Goal: Task Accomplishment & Management: Manage account settings

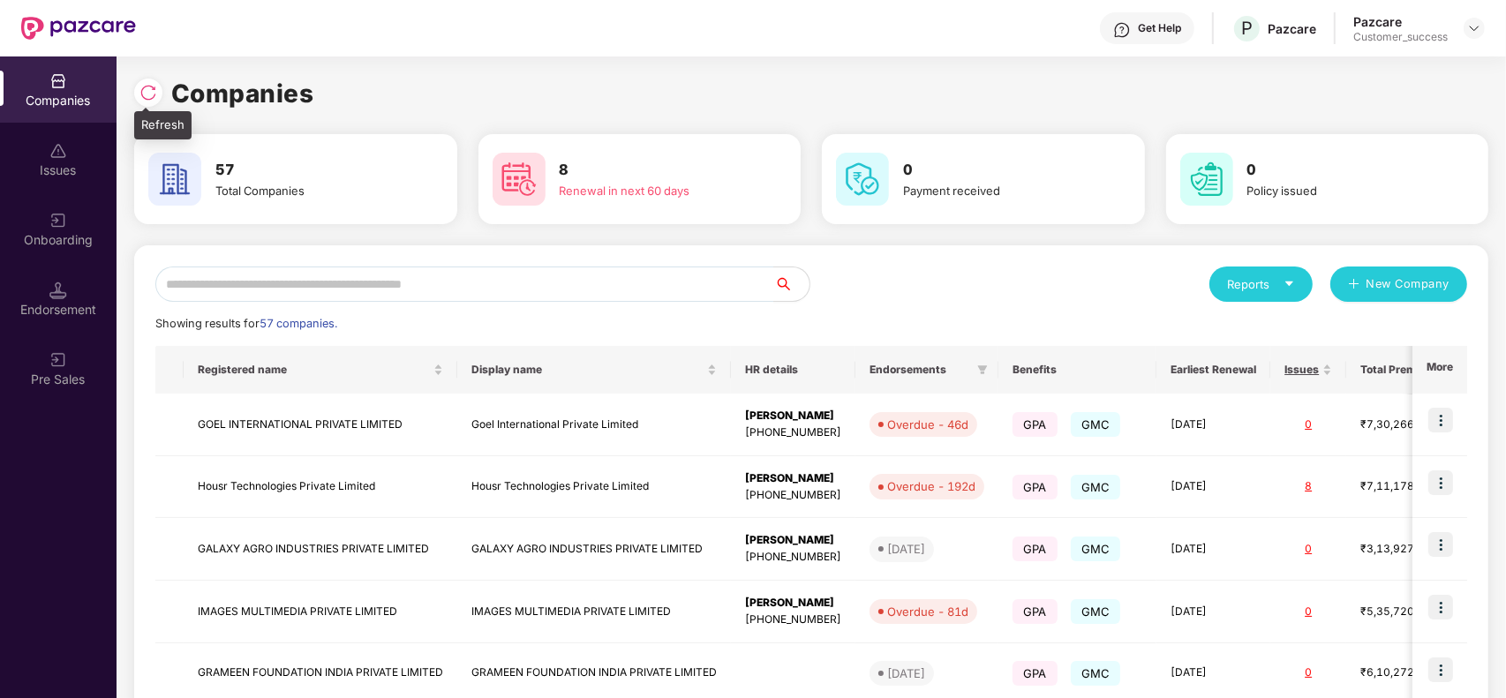
click at [138, 93] on div at bounding box center [148, 93] width 28 height 28
click at [409, 279] on input "text" at bounding box center [464, 284] width 619 height 35
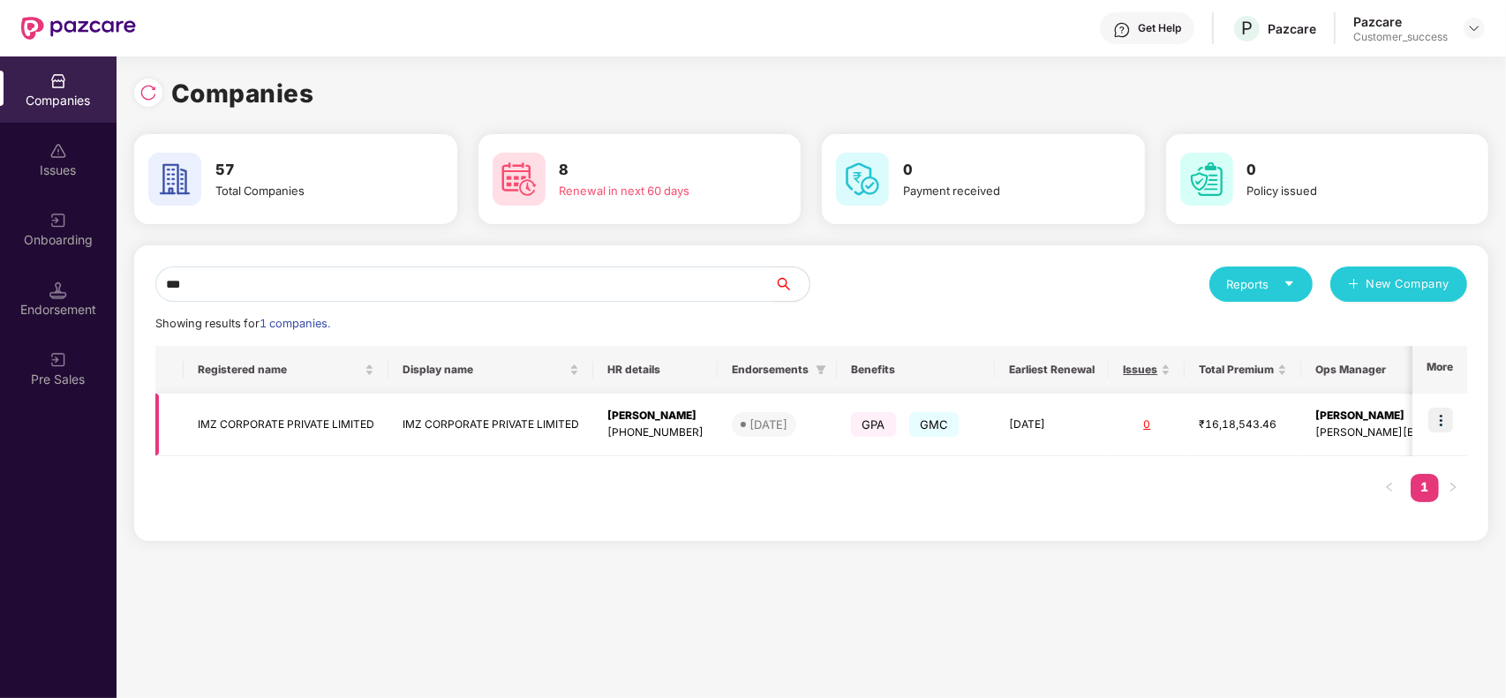
type input "***"
click at [450, 417] on td "IMZ CORPORATE PRIVATE LIMITED" at bounding box center [490, 425] width 205 height 63
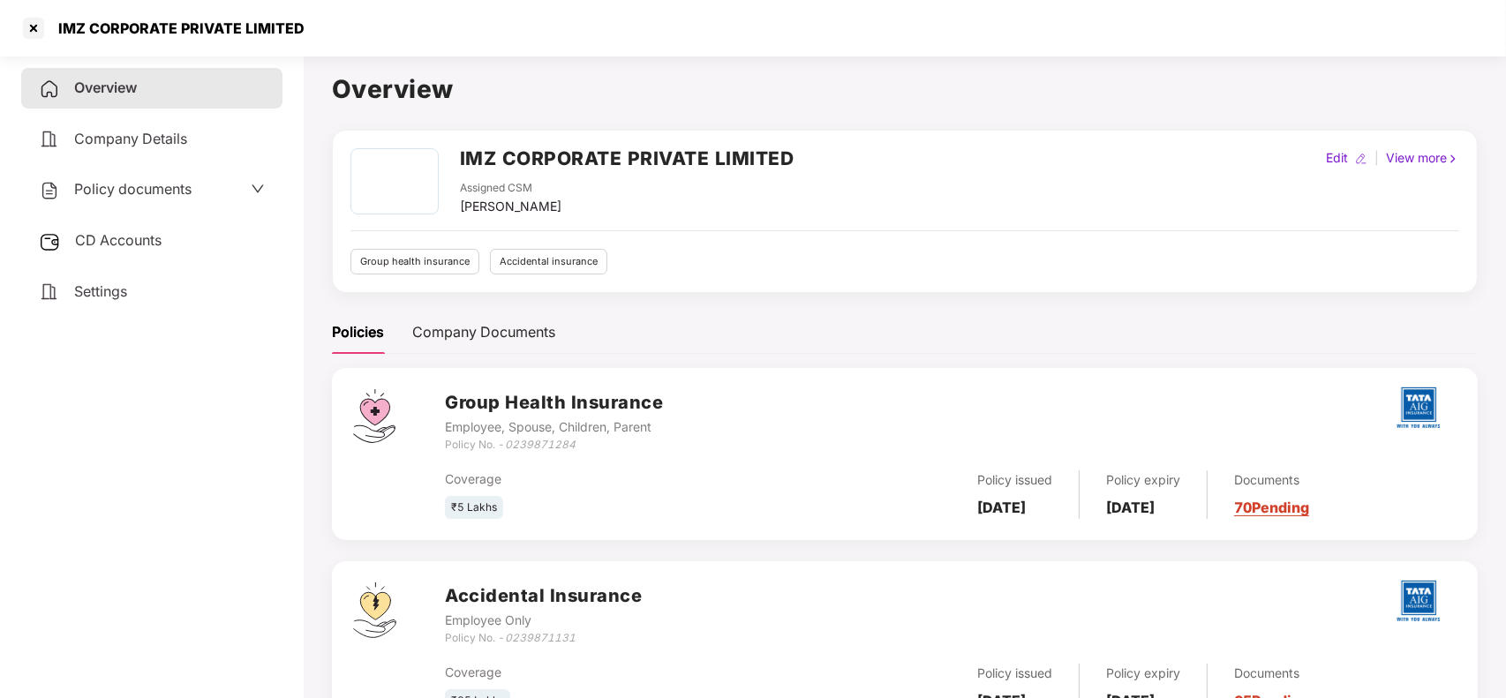
click at [112, 239] on span "CD Accounts" at bounding box center [118, 240] width 86 height 18
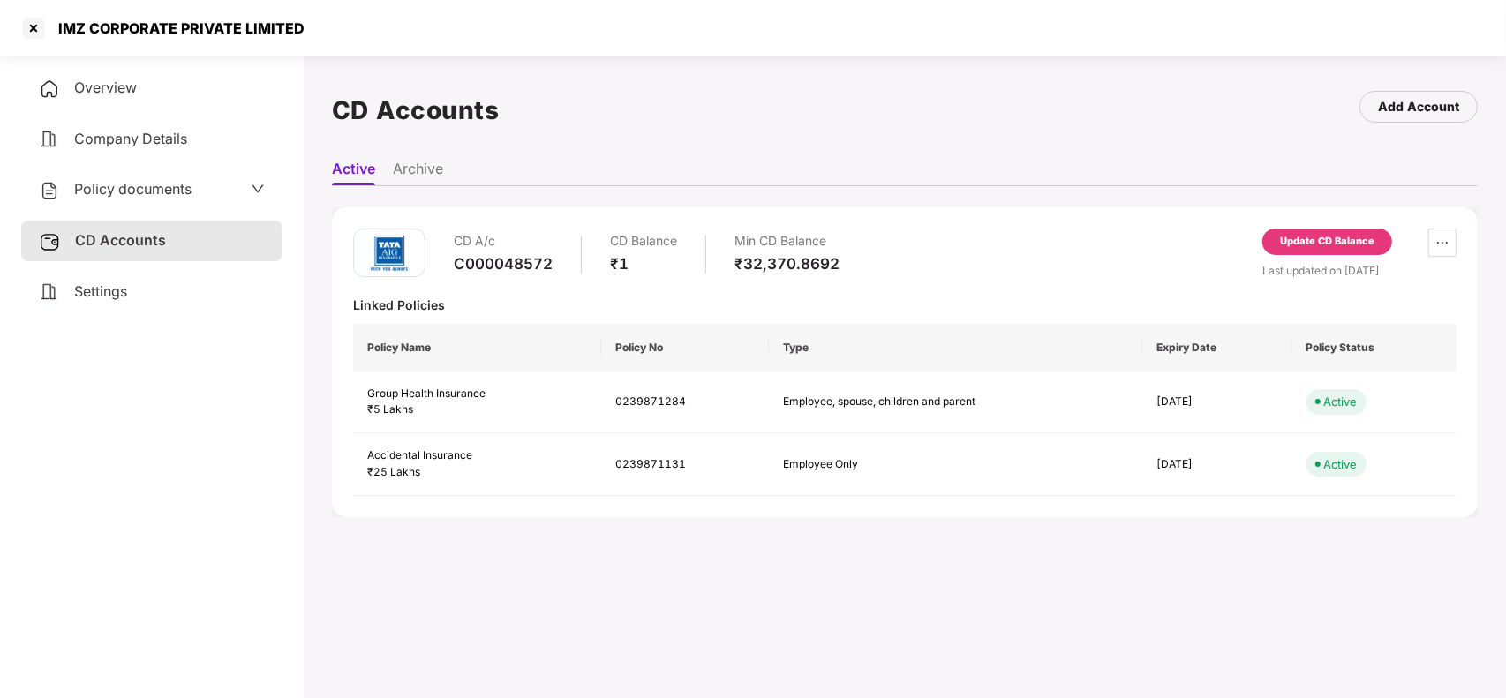
click at [1357, 234] on div "Update CD Balance" at bounding box center [1327, 242] width 94 height 16
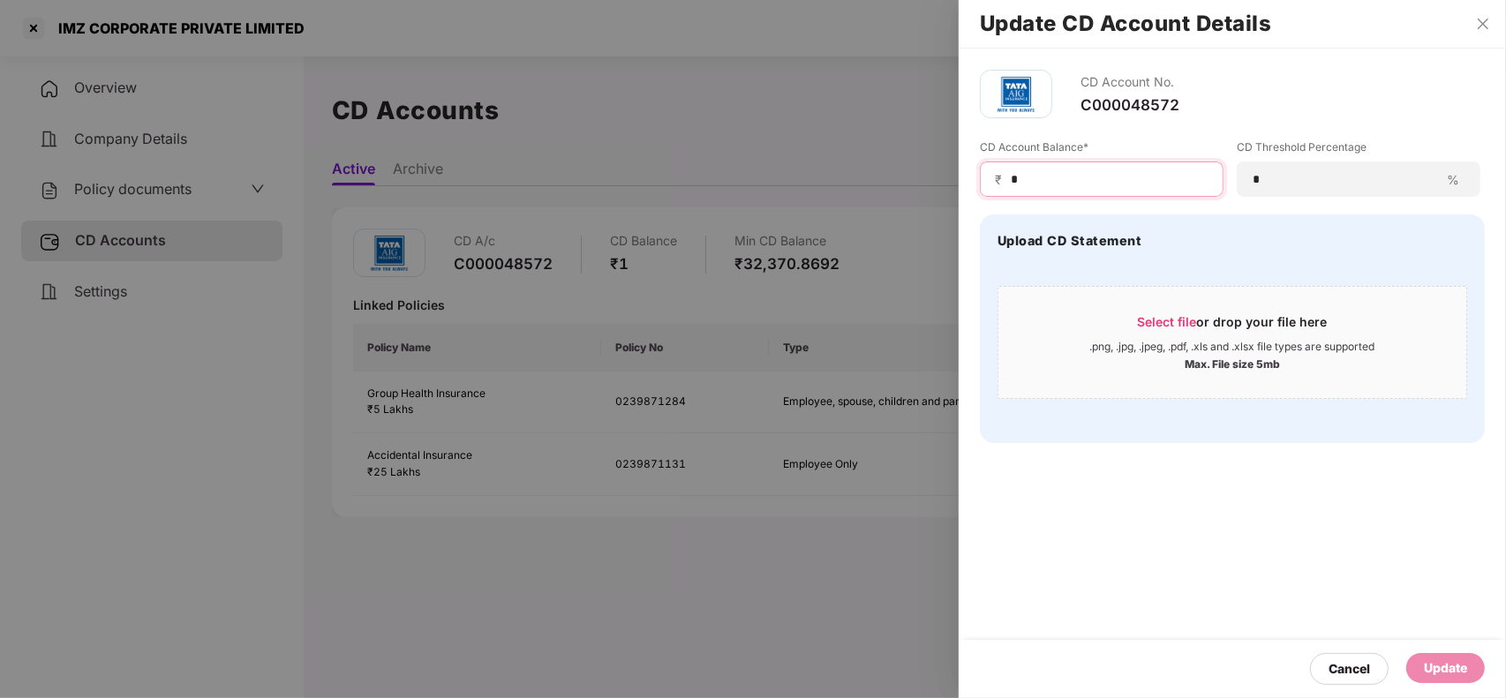
click at [1028, 175] on input "*" at bounding box center [1108, 179] width 199 height 19
type input "******"
click at [1126, 331] on div "Select file or drop your file here" at bounding box center [1232, 326] width 468 height 26
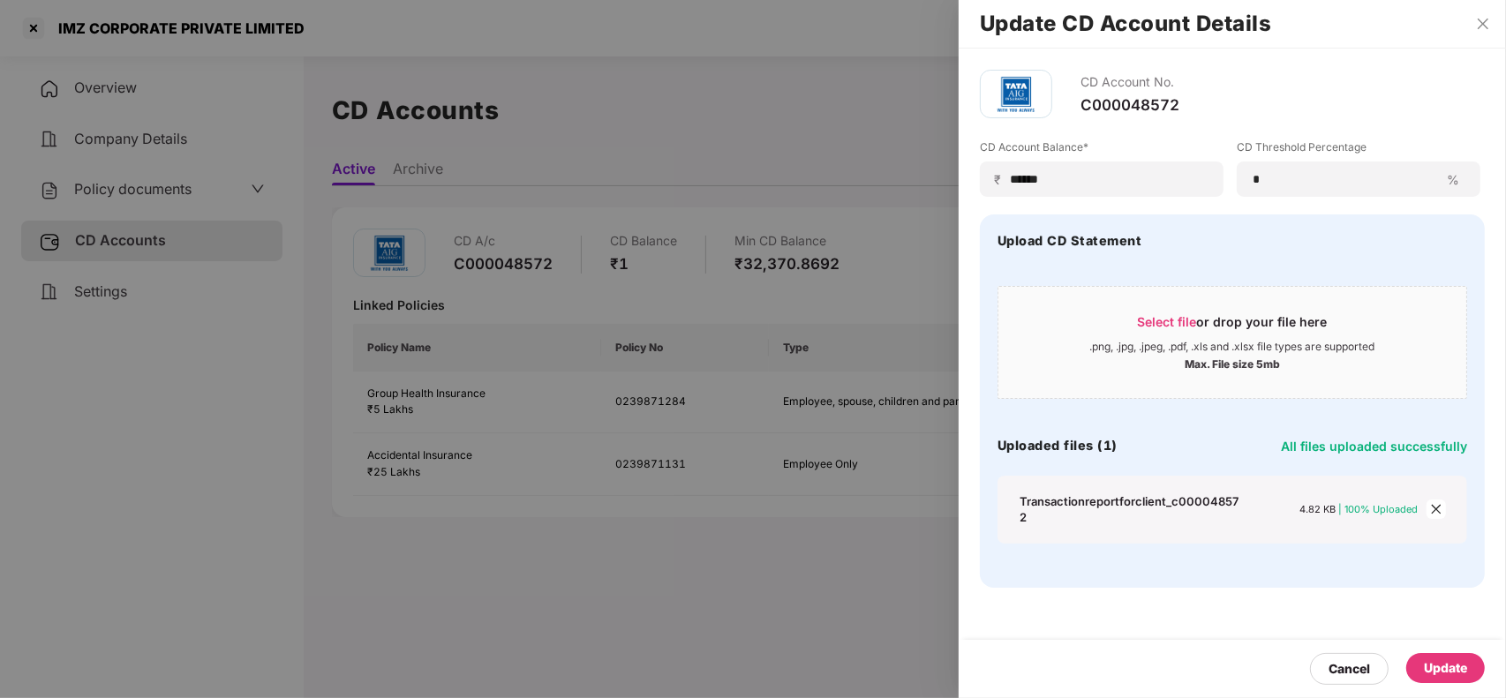
click at [1462, 659] on div "Update" at bounding box center [1445, 667] width 43 height 19
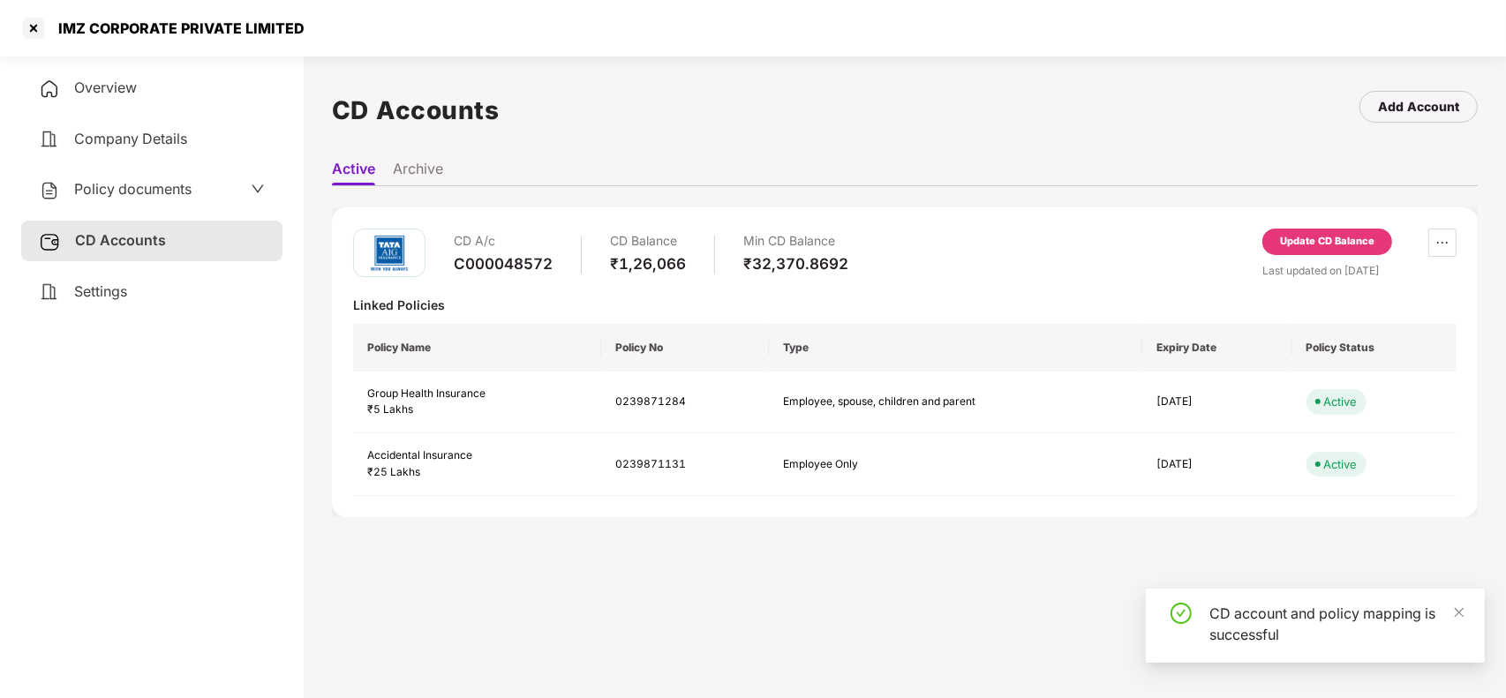
click at [522, 345] on th "Policy Name" at bounding box center [477, 348] width 248 height 48
click at [125, 88] on span "Overview" at bounding box center [105, 88] width 63 height 18
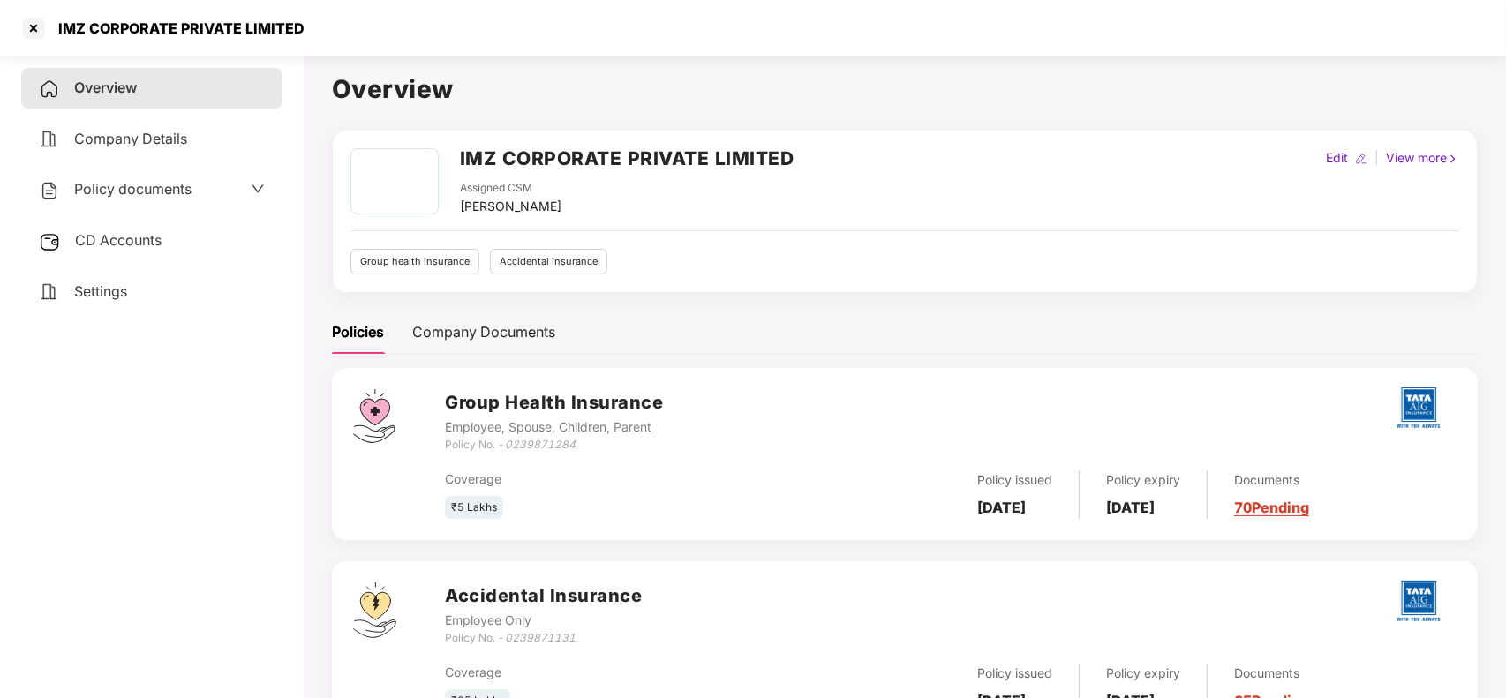
click at [1299, 516] on link "70 Pending" at bounding box center [1271, 508] width 75 height 18
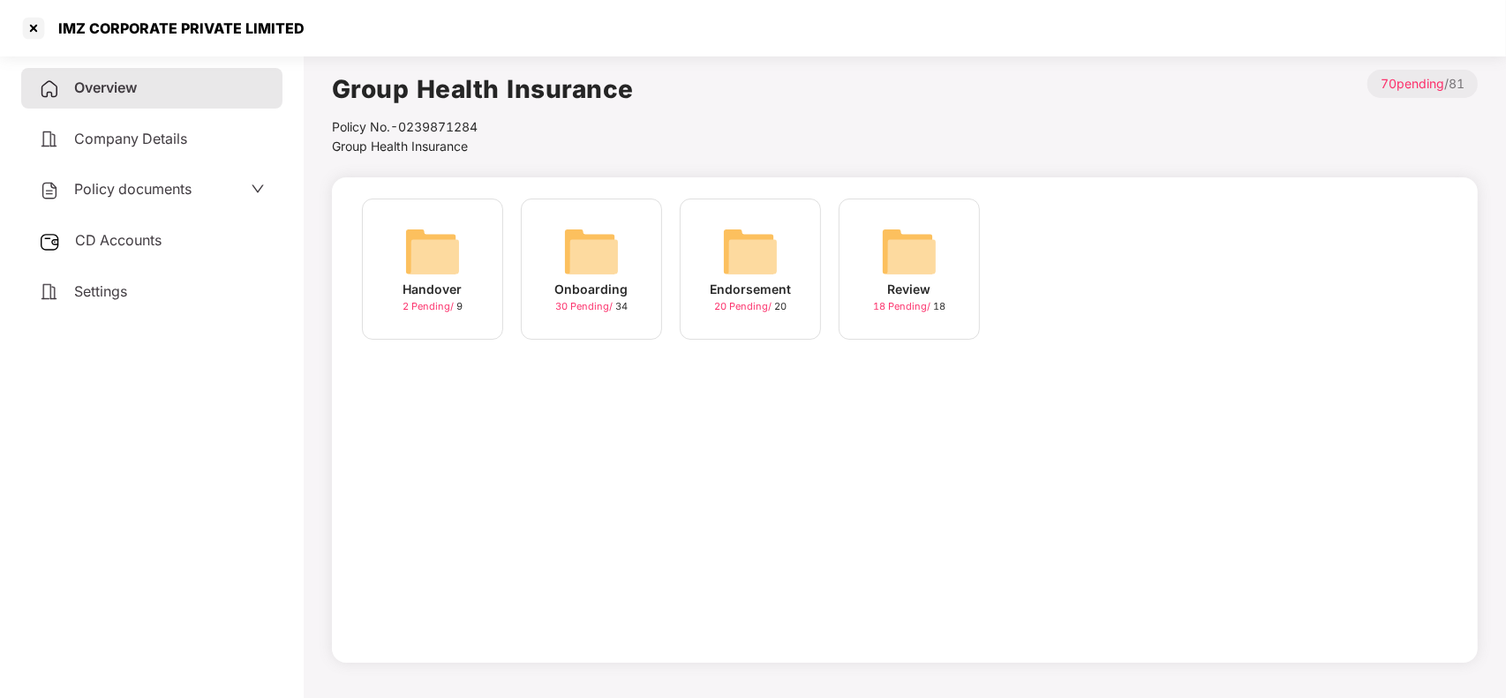
click at [601, 254] on img at bounding box center [591, 251] width 56 height 56
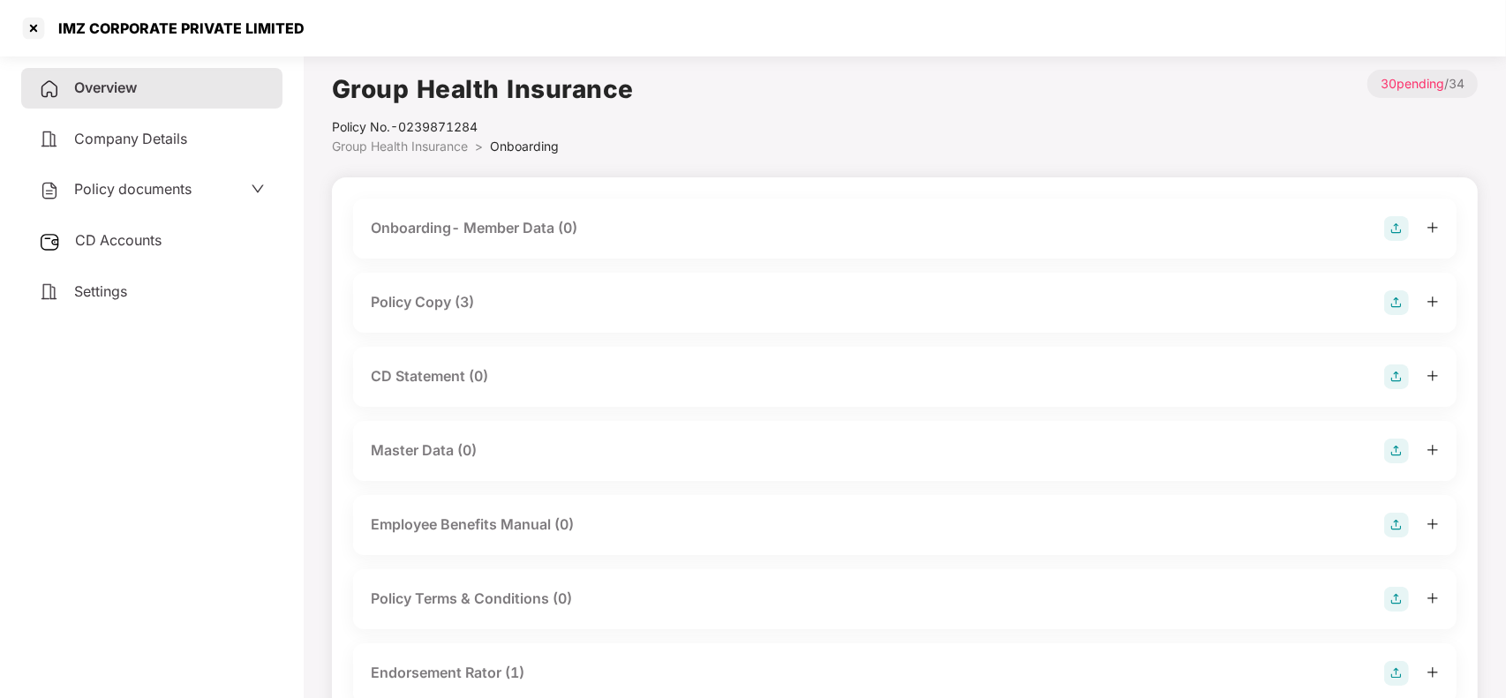
click at [515, 373] on div "CD Statement (0)" at bounding box center [905, 377] width 1068 height 25
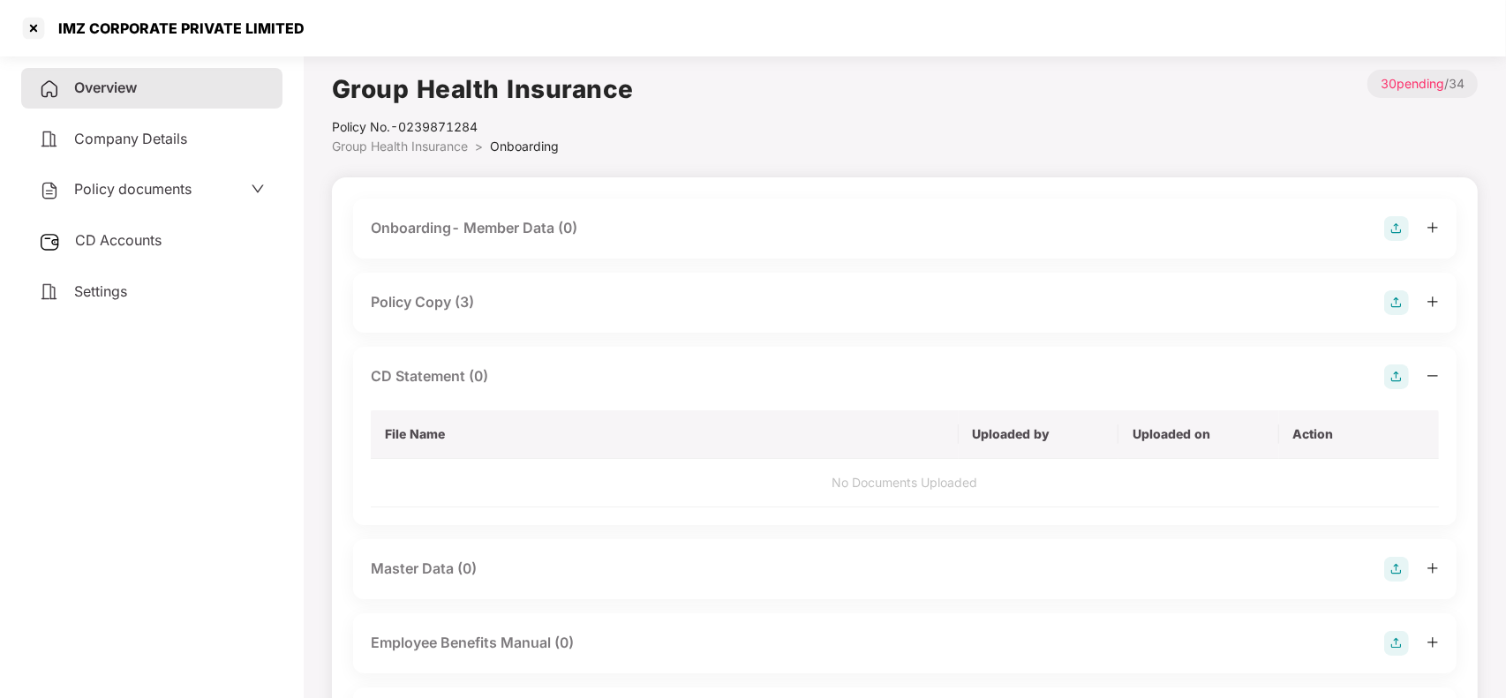
click at [1388, 372] on img at bounding box center [1396, 377] width 25 height 25
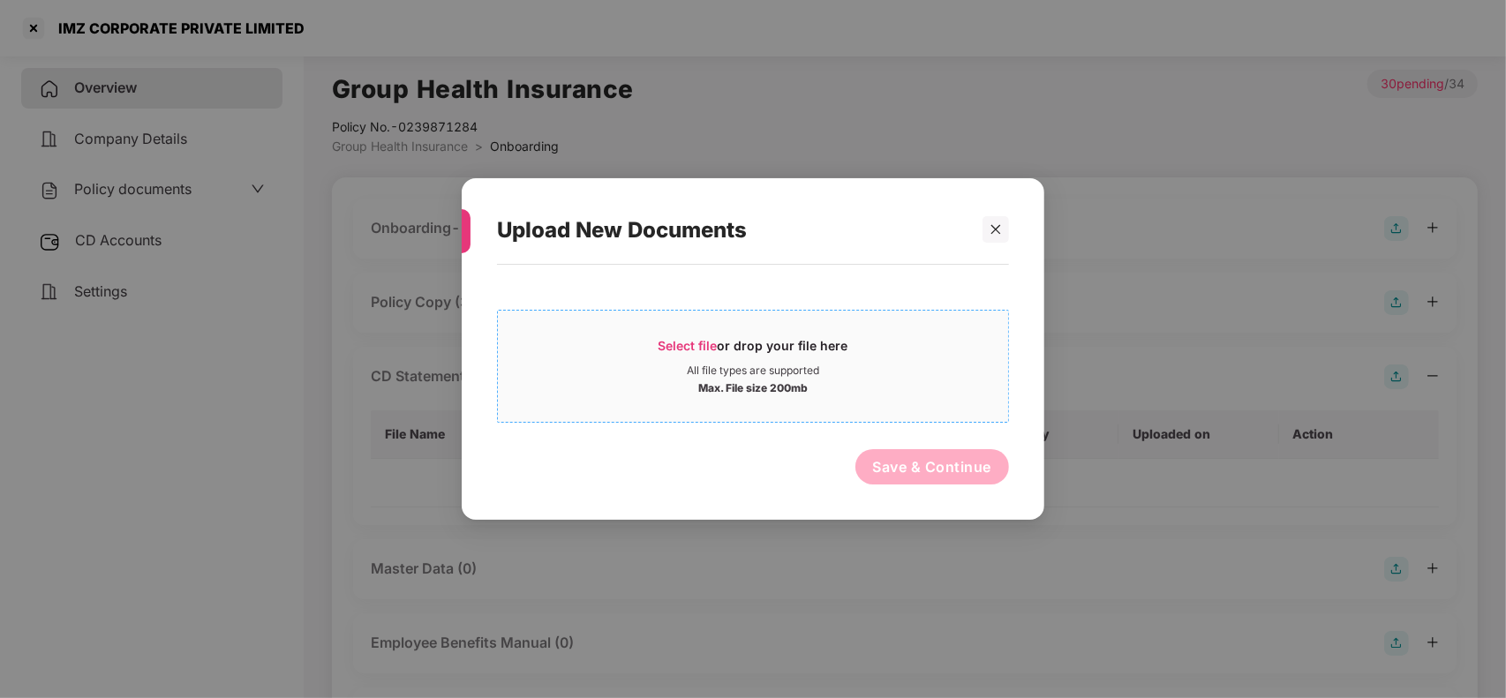
click at [806, 354] on div "Select file or drop your file here" at bounding box center [753, 350] width 190 height 26
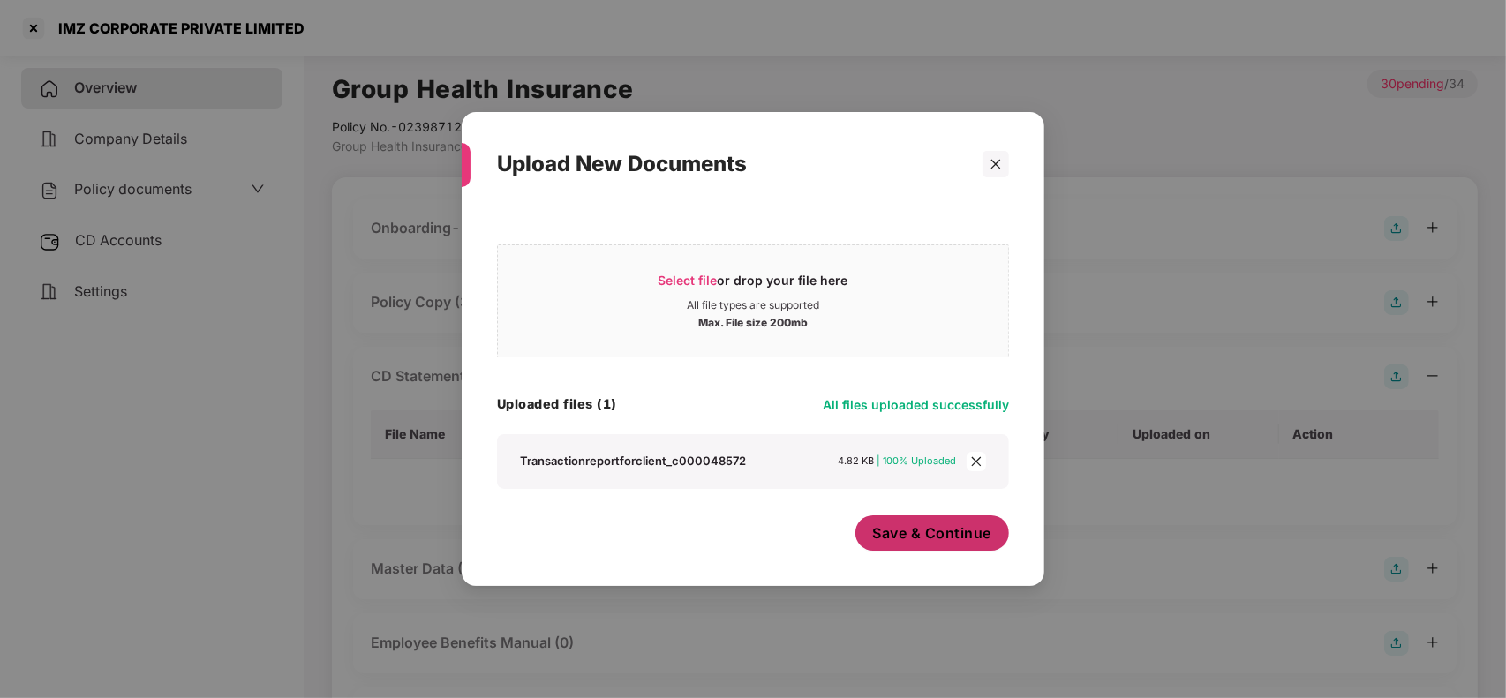
click at [920, 543] on span "Save & Continue" at bounding box center [932, 532] width 119 height 19
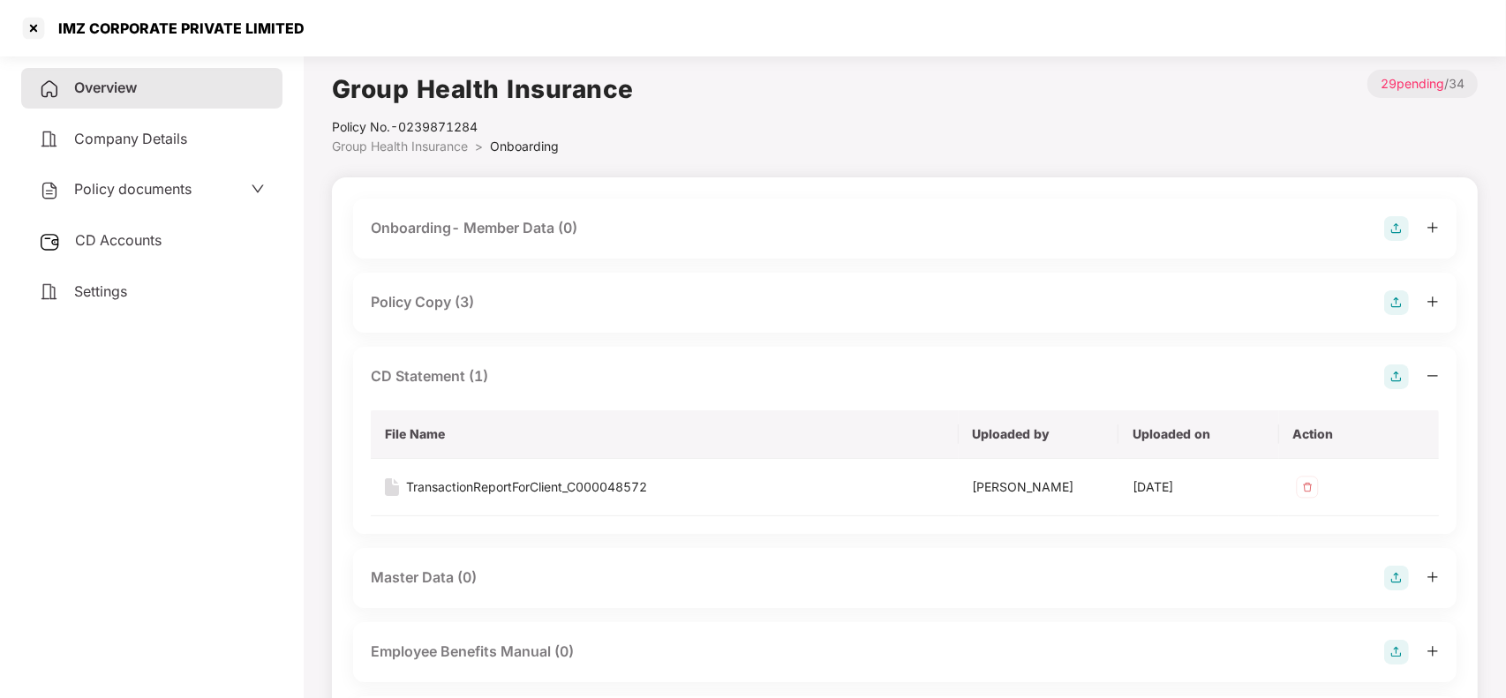
click at [561, 381] on div "CD Statement (1)" at bounding box center [905, 377] width 1068 height 25
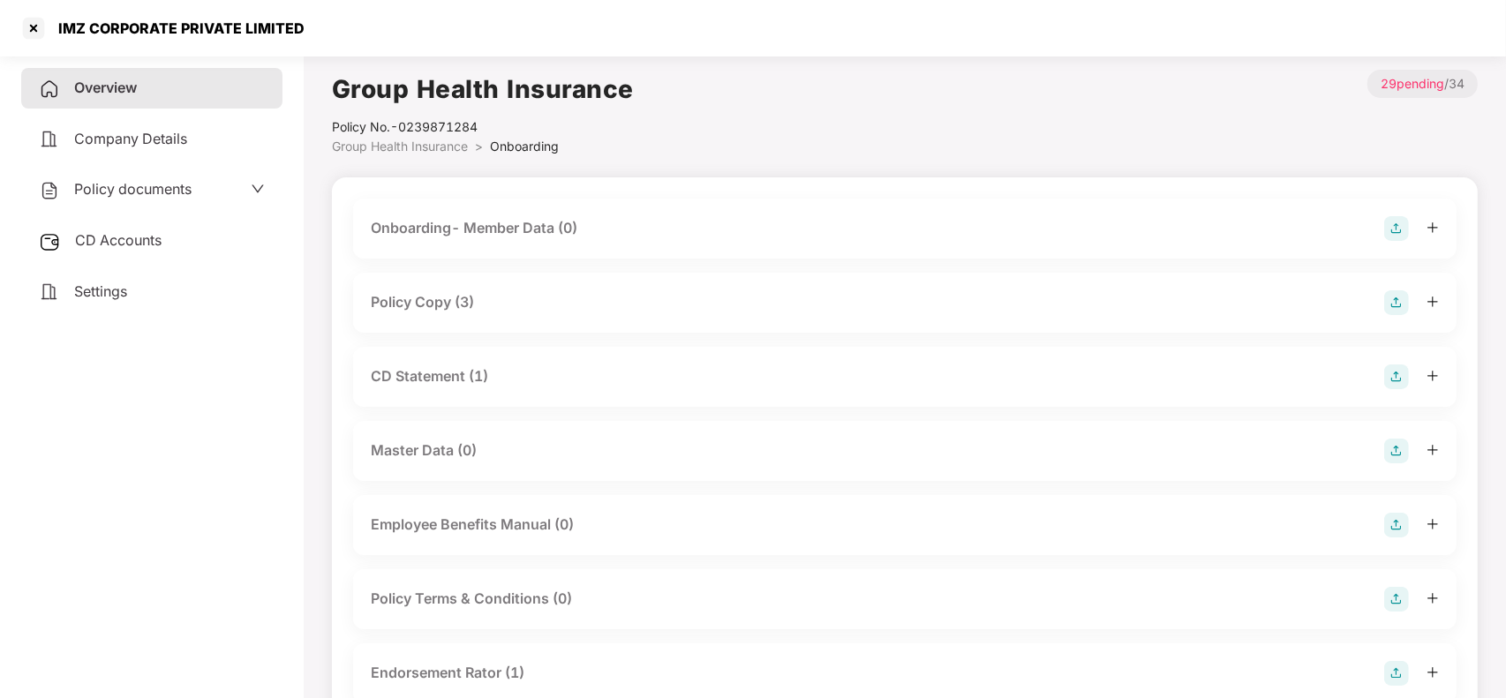
click at [160, 66] on aside "Overview Company Details Policy documents CD Accounts Settings" at bounding box center [152, 374] width 304 height 650
click at [159, 76] on div "Overview" at bounding box center [151, 88] width 261 height 41
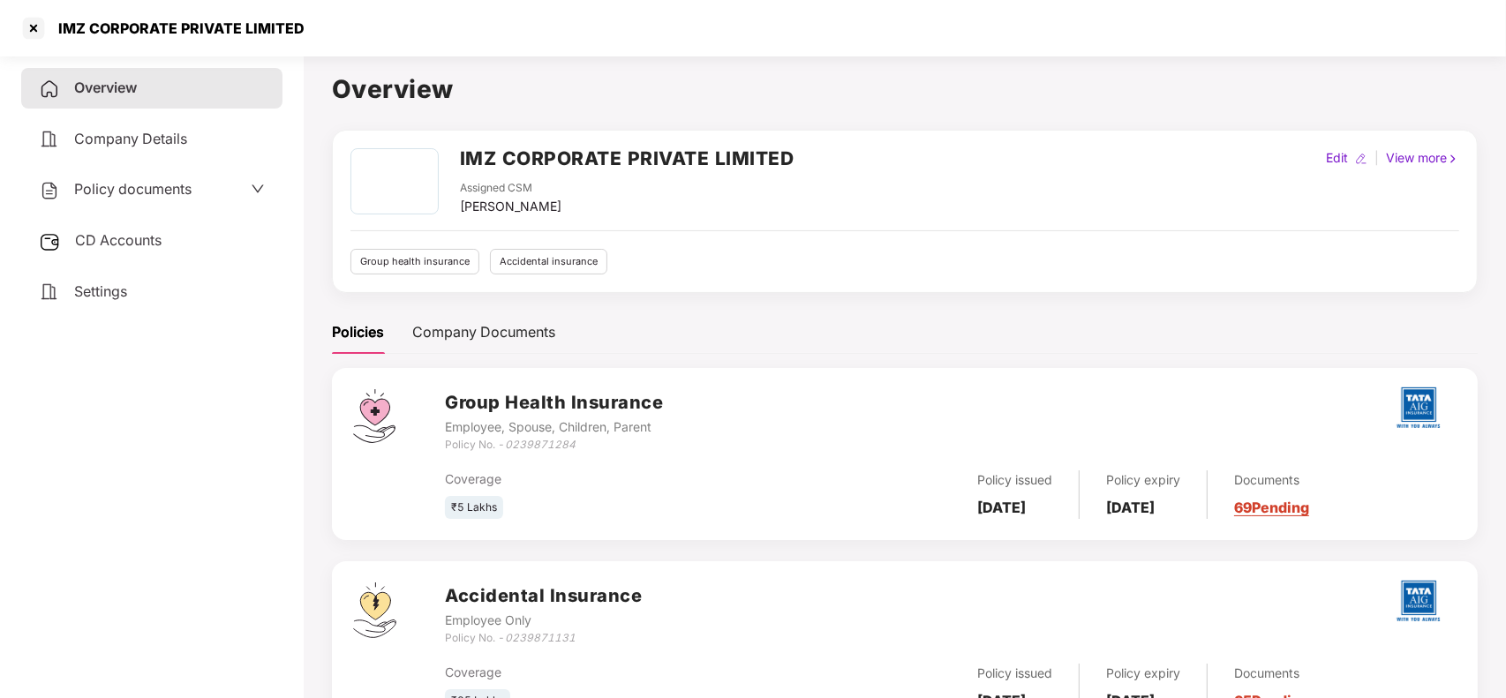
scroll to position [78, 0]
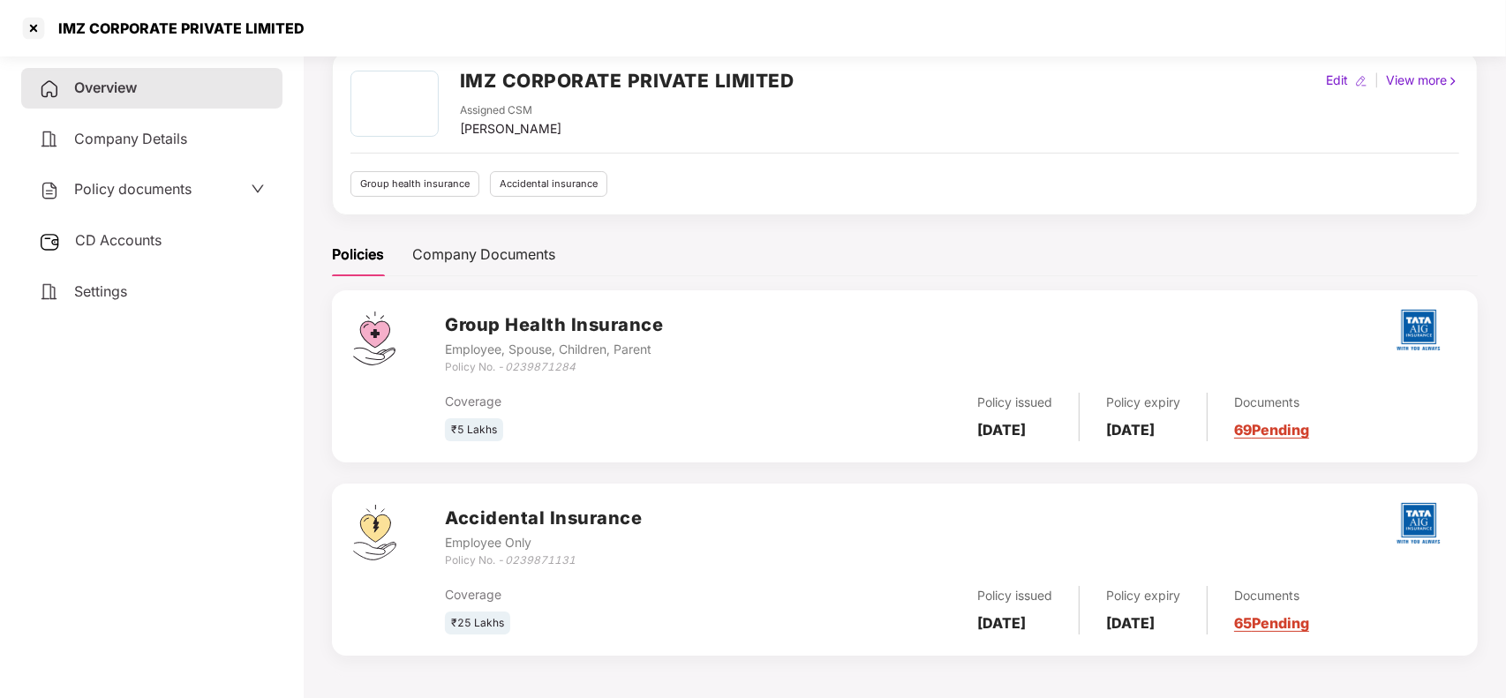
click at [1307, 628] on link "65 Pending" at bounding box center [1271, 623] width 75 height 18
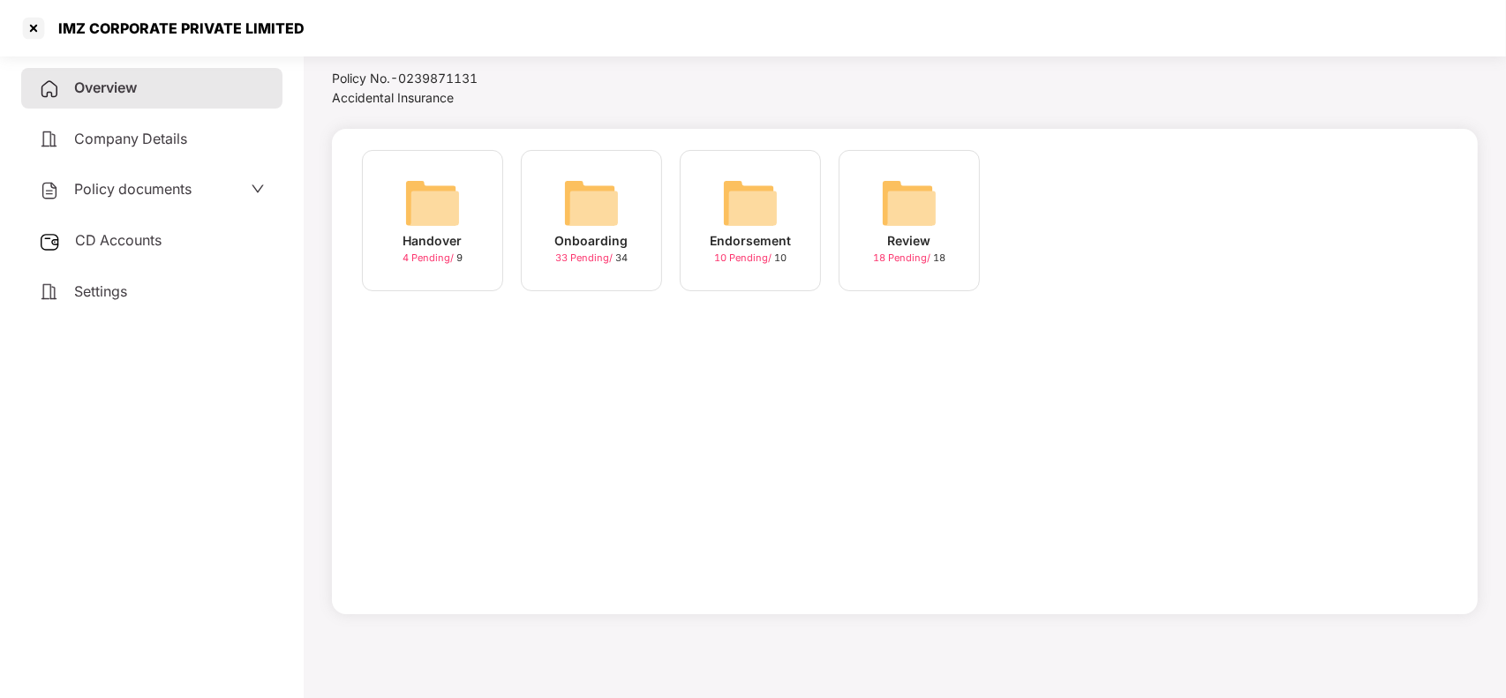
click at [598, 229] on img at bounding box center [591, 203] width 56 height 56
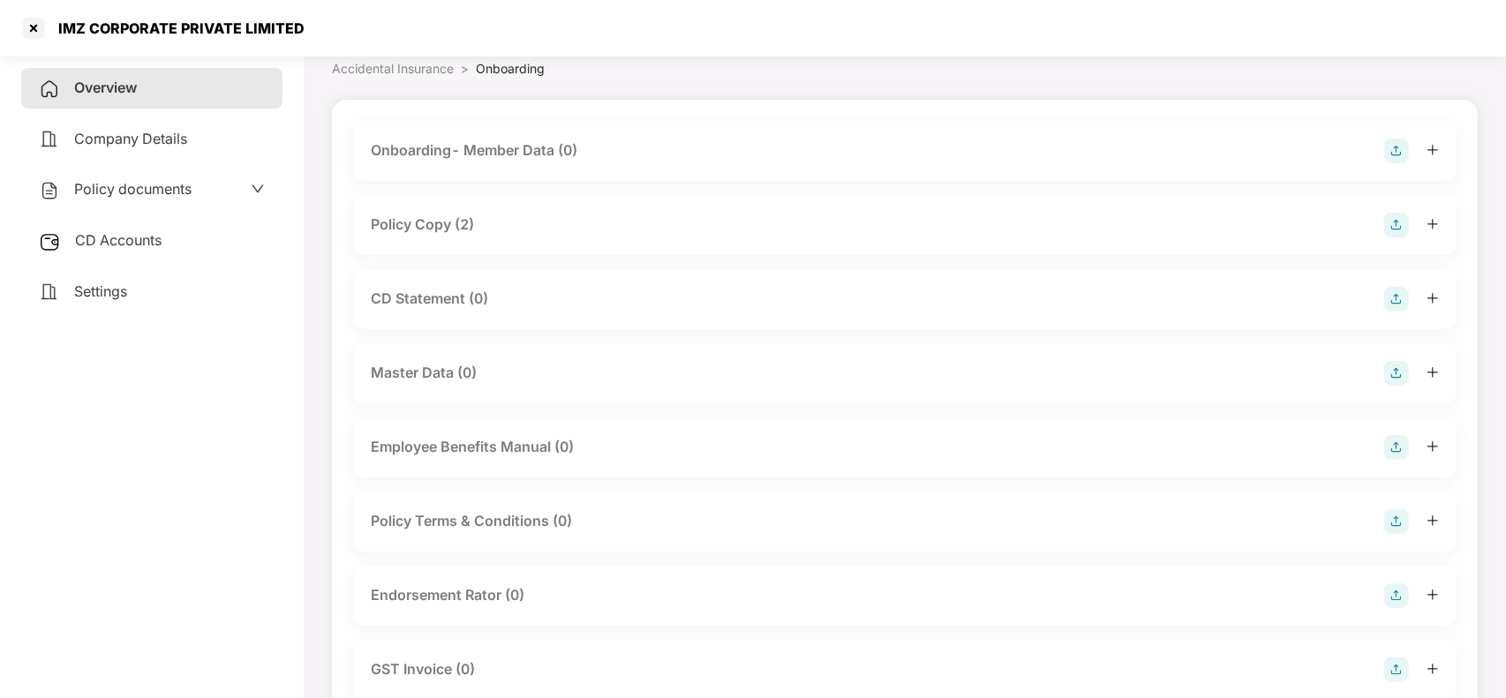
click at [435, 361] on div "Master Data (0)" at bounding box center [905, 373] width 1068 height 25
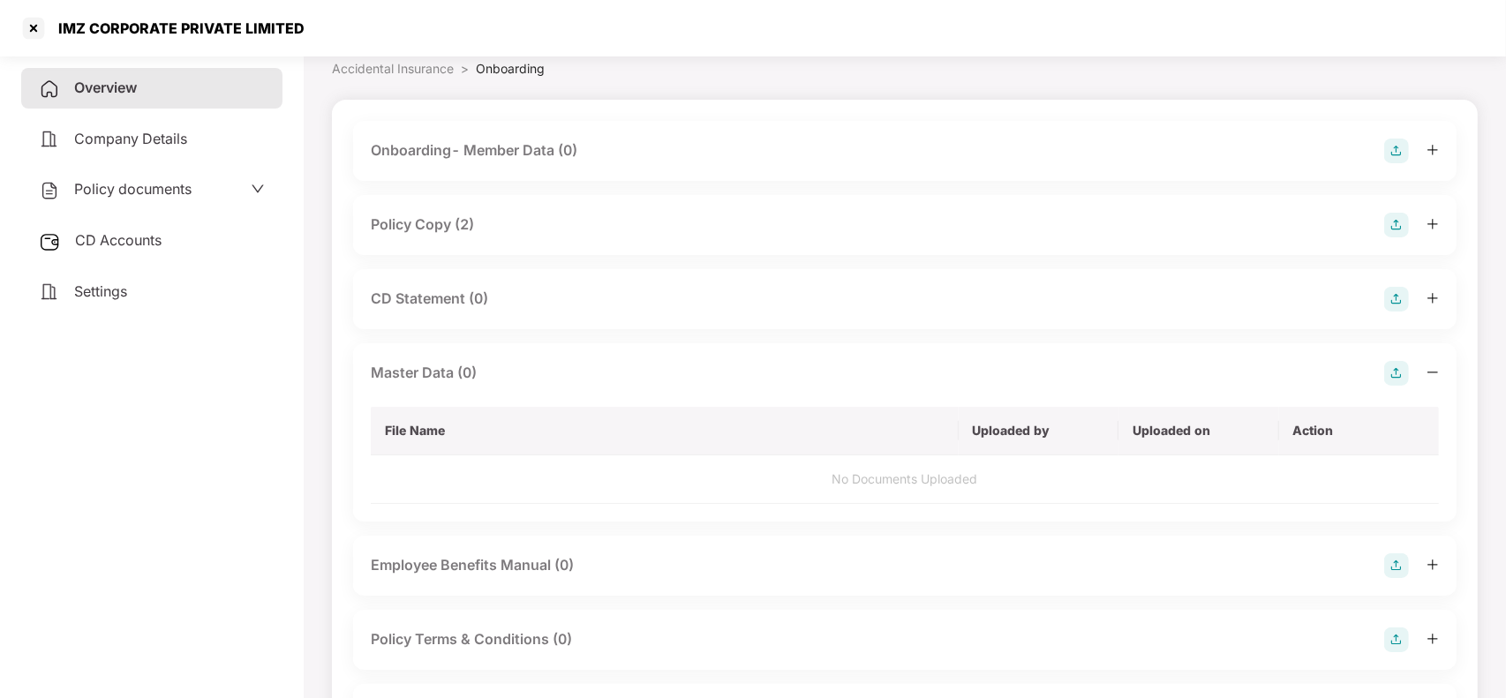
click at [479, 310] on div "CD Statement (0)" at bounding box center [905, 299] width 1068 height 25
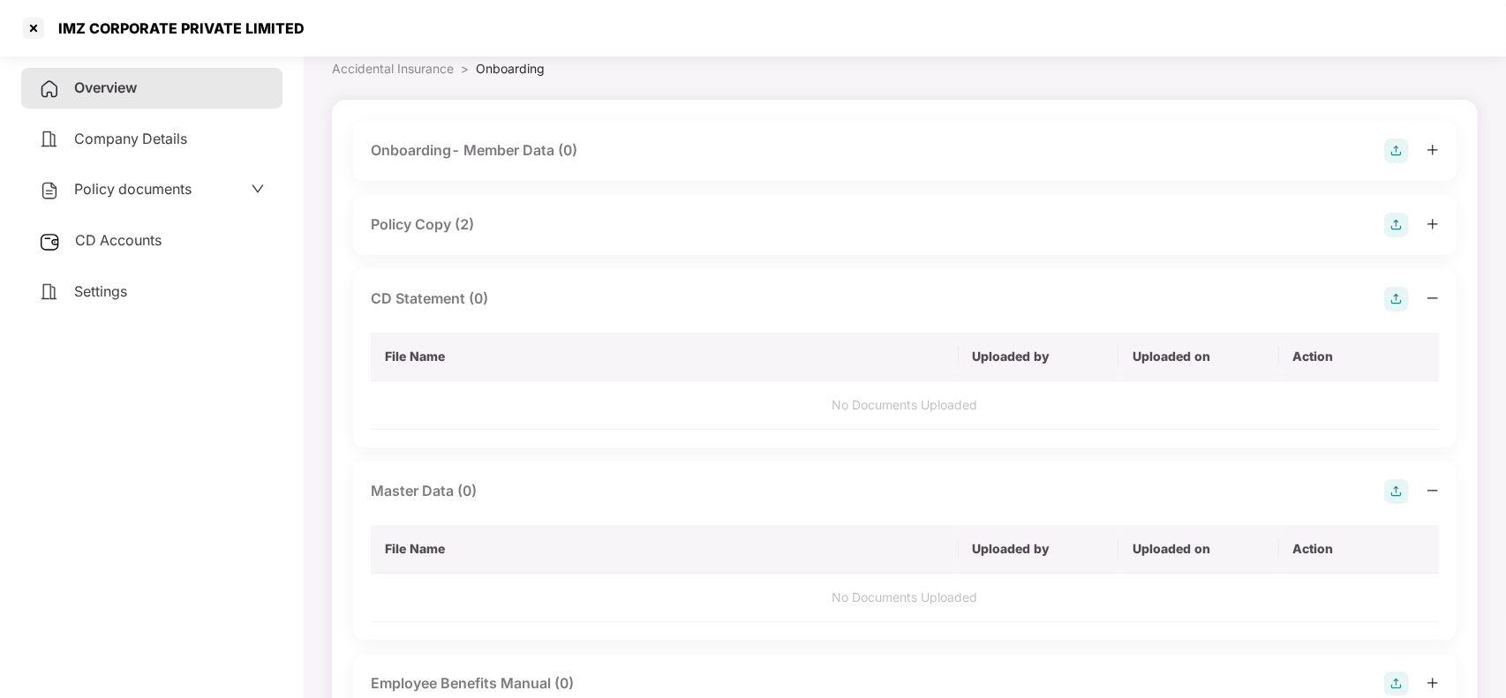
click at [1388, 291] on img at bounding box center [1396, 299] width 25 height 25
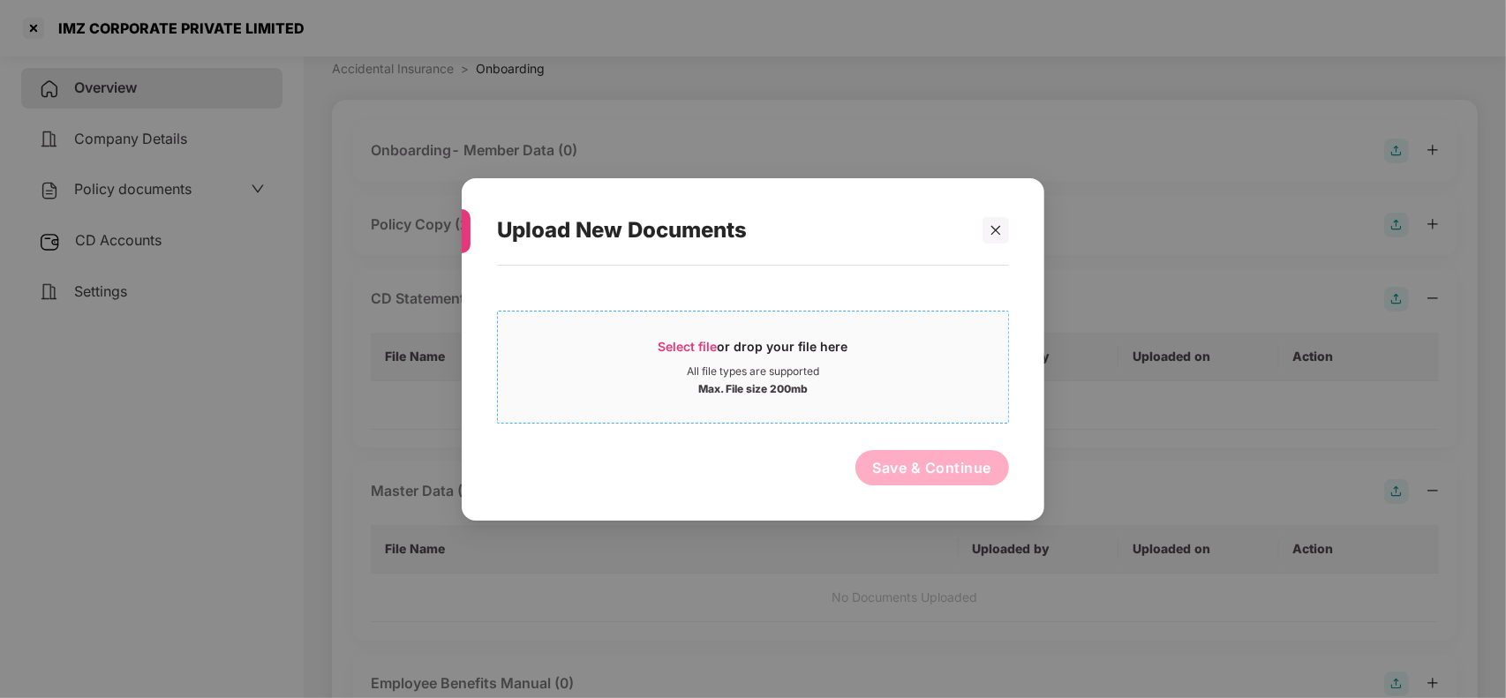
click at [719, 378] on div "Max. File size 200mb" at bounding box center [752, 387] width 109 height 18
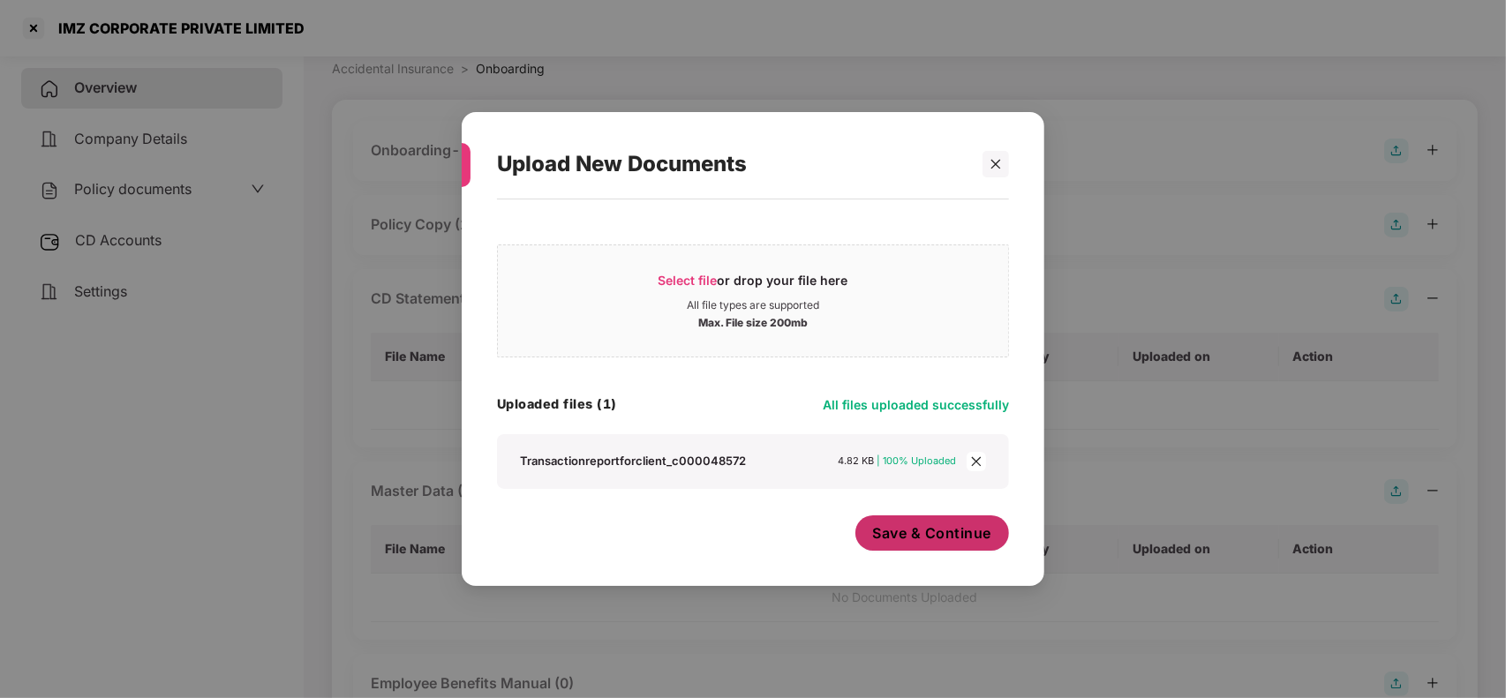
click at [928, 536] on span "Save & Continue" at bounding box center [932, 532] width 119 height 19
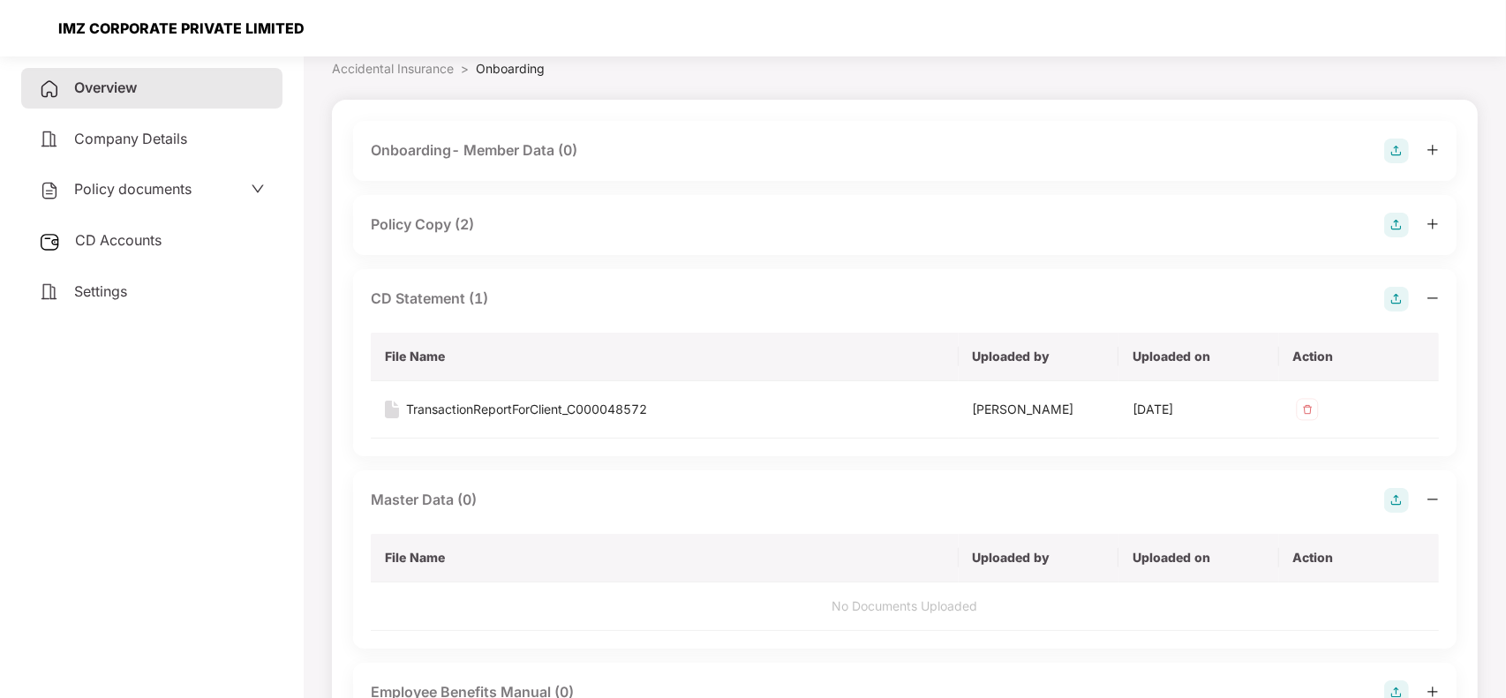
click at [33, 33] on div at bounding box center [33, 28] width 28 height 28
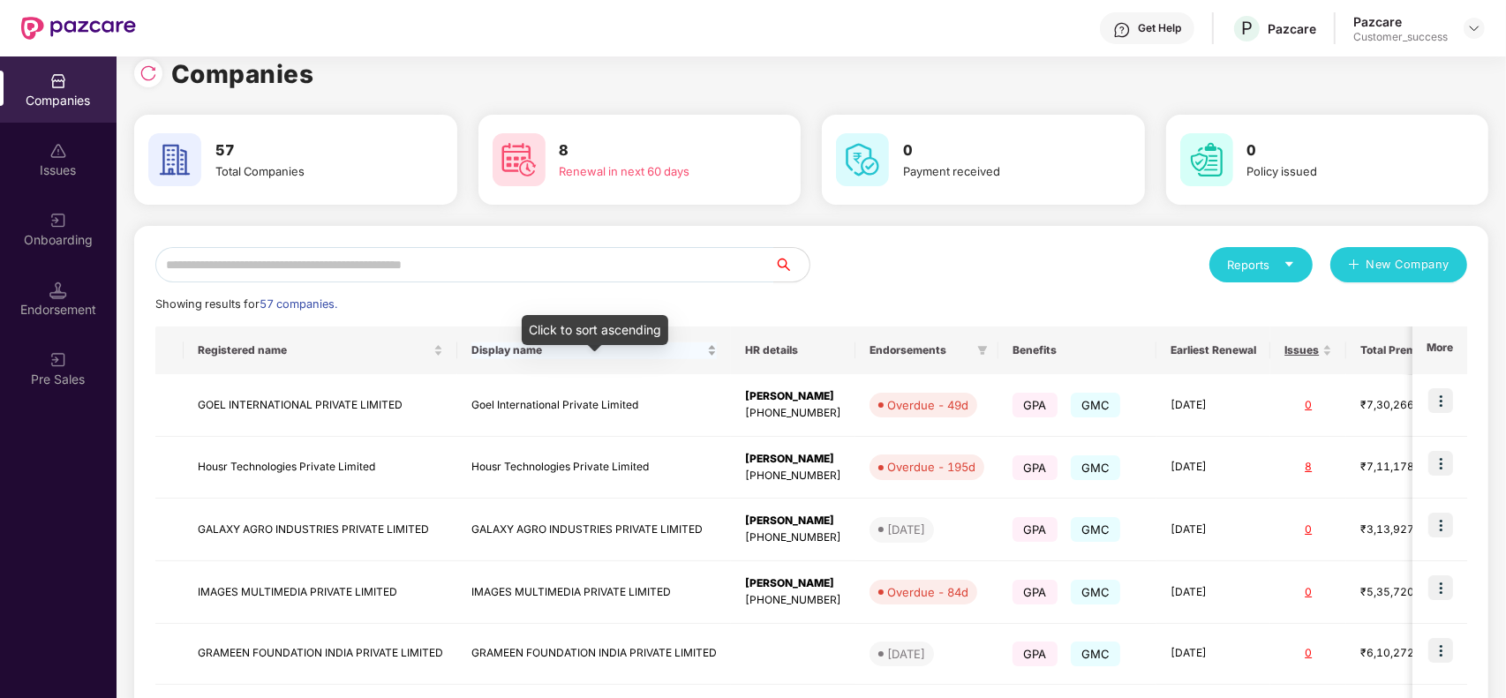
scroll to position [0, 0]
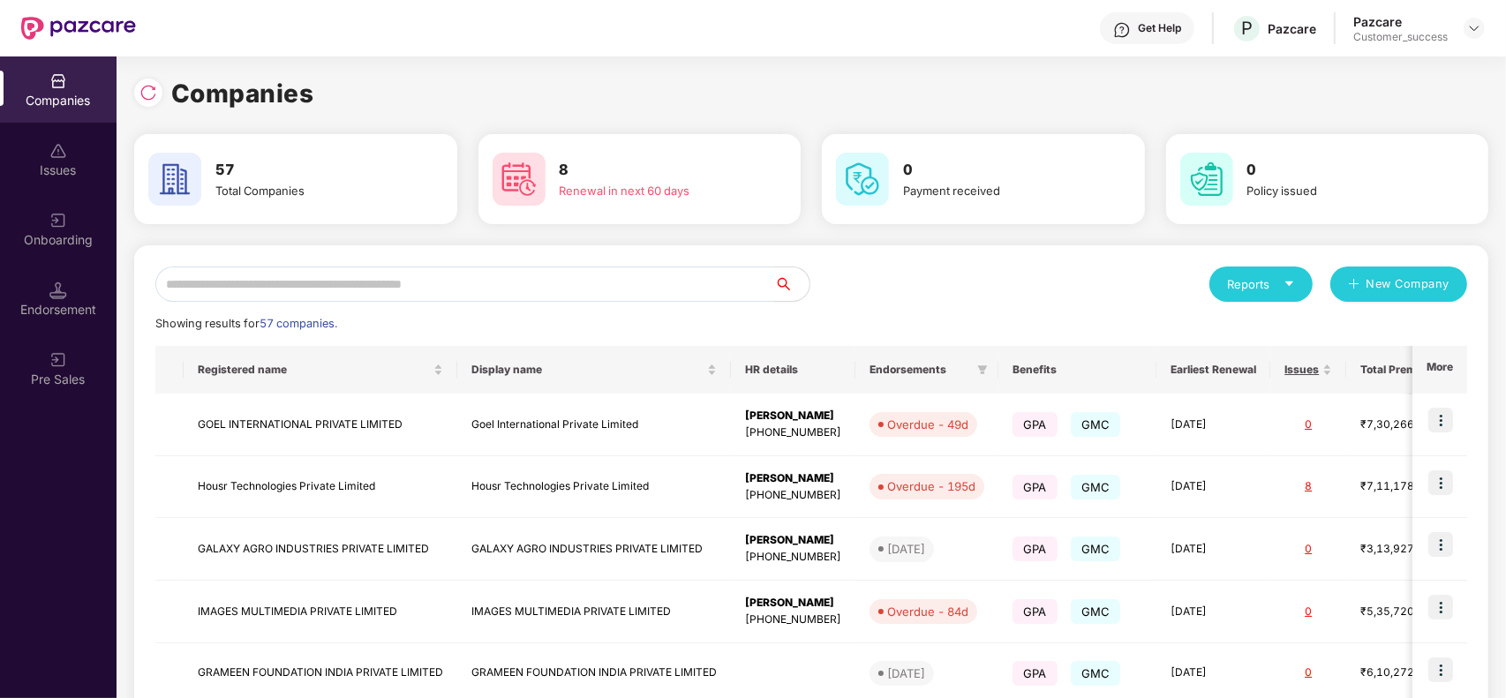
click at [344, 282] on input "text" at bounding box center [464, 284] width 619 height 35
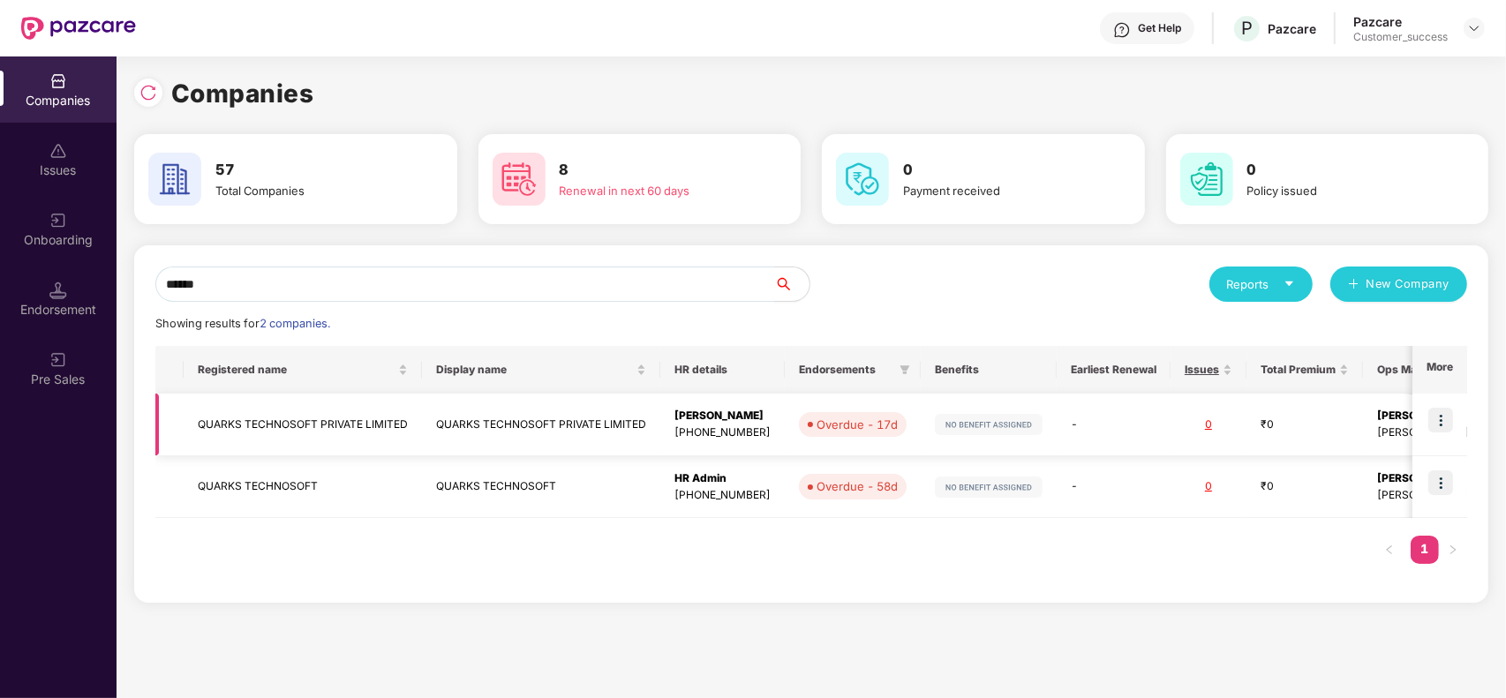
type input "******"
click at [380, 430] on td "QUARKS TECHNOSOFT PRIVATE LIMITED" at bounding box center [303, 425] width 238 height 63
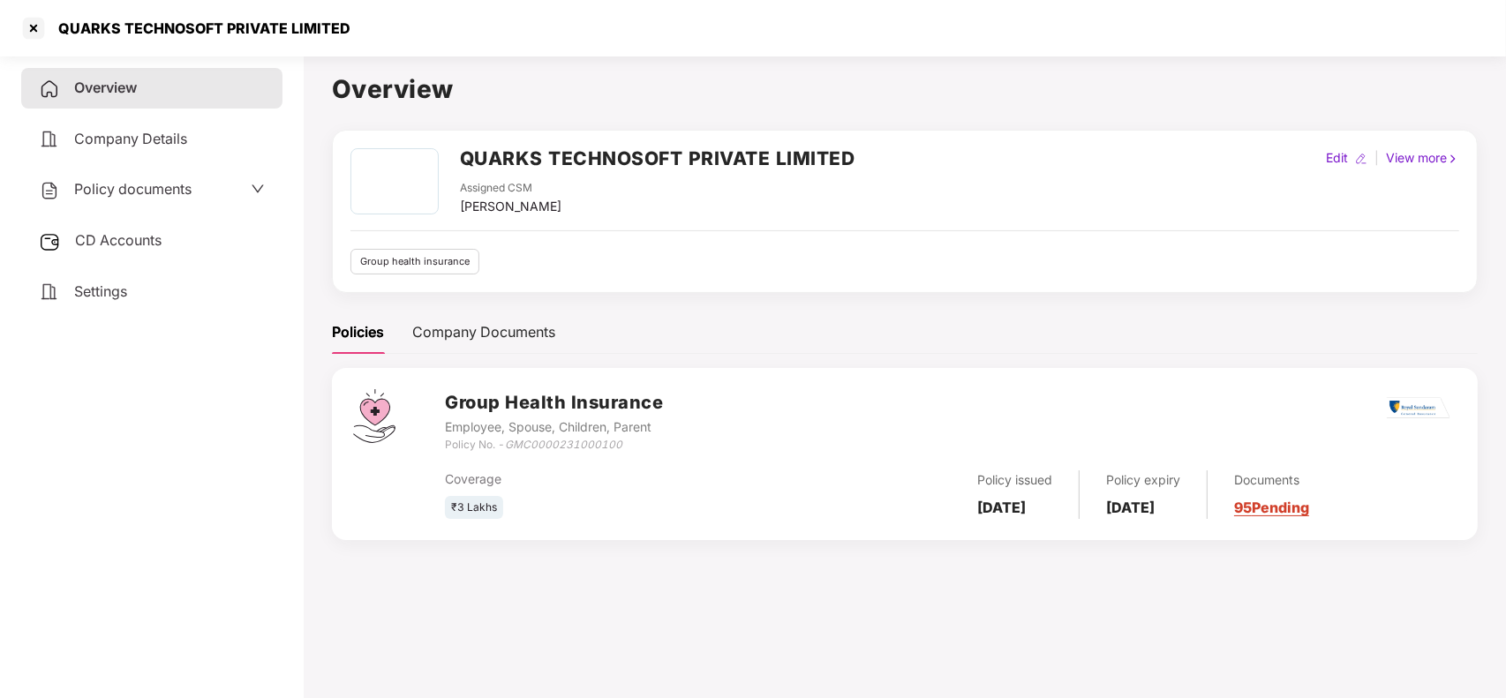
click at [568, 443] on icon "GMC0000231000100" at bounding box center [563, 444] width 117 height 13
